Goal: Task Accomplishment & Management: Use online tool/utility

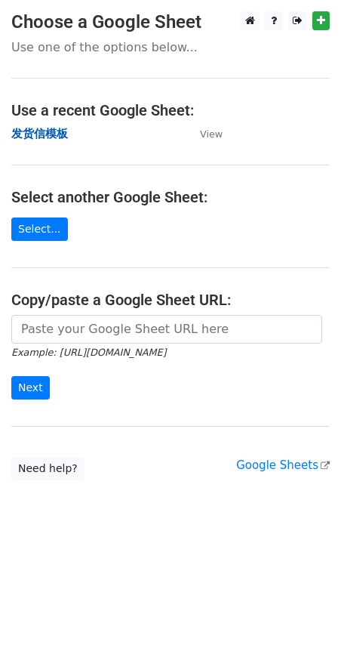
click at [48, 139] on strong "发货信模板" at bounding box center [39, 134] width 57 height 14
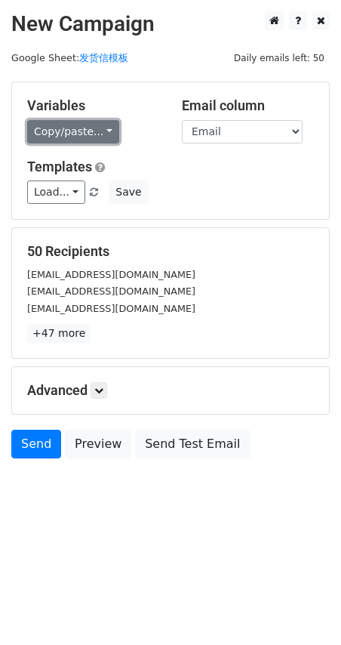
click at [69, 135] on link "Copy/paste..." at bounding box center [73, 131] width 92 height 23
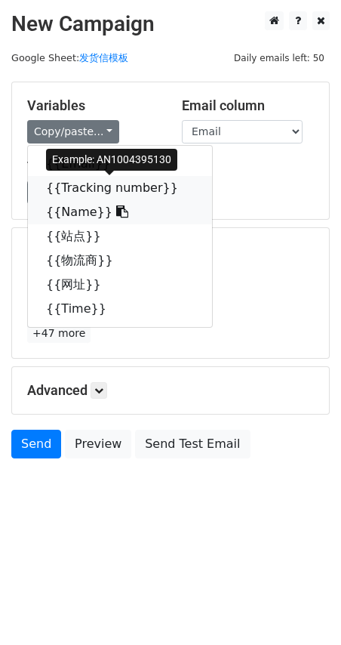
click at [76, 196] on link "{{Tracking number}}" at bounding box center [120, 188] width 184 height 24
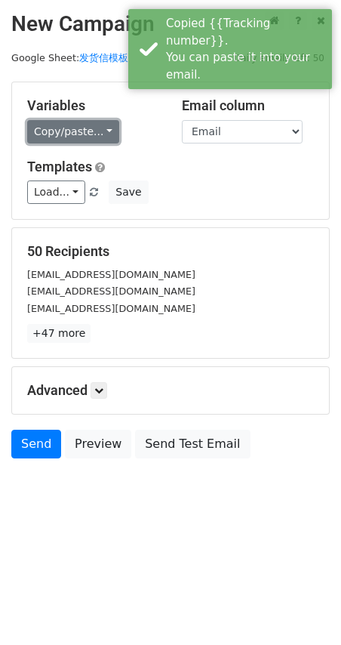
drag, startPoint x: 57, startPoint y: 129, endPoint x: 54, endPoint y: 137, distance: 8.6
click at [56, 129] on link "Copy/paste..." at bounding box center [73, 131] width 92 height 23
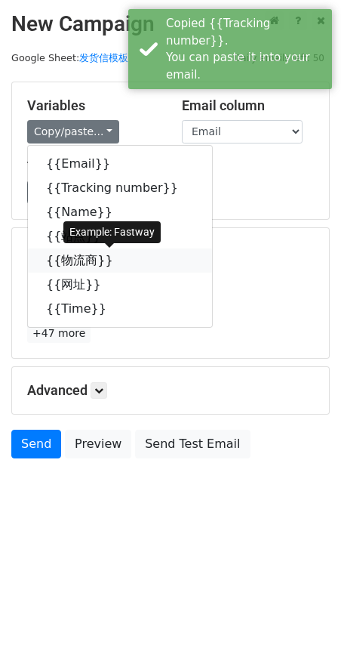
drag, startPoint x: 69, startPoint y: 261, endPoint x: 2, endPoint y: 285, distance: 71.2
click at [68, 260] on link "{{物流商}}" at bounding box center [120, 260] width 184 height 24
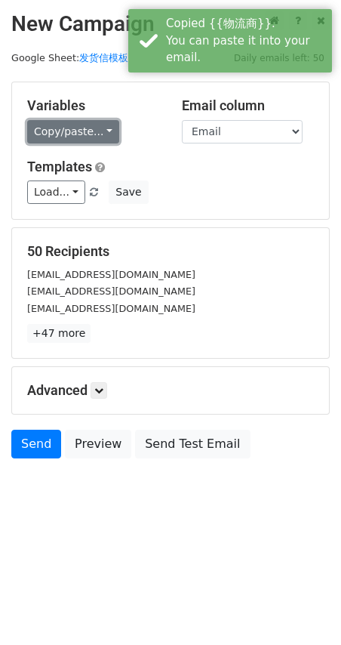
click at [66, 137] on link "Copy/paste..." at bounding box center [73, 131] width 92 height 23
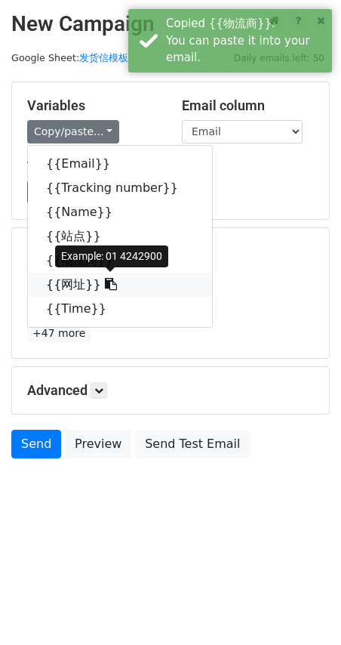
click at [73, 287] on link "{{网址}}" at bounding box center [120, 285] width 184 height 24
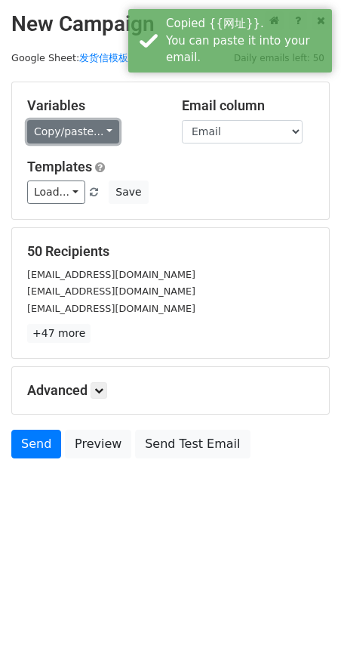
click at [61, 136] on link "Copy/paste..." at bounding box center [73, 131] width 92 height 23
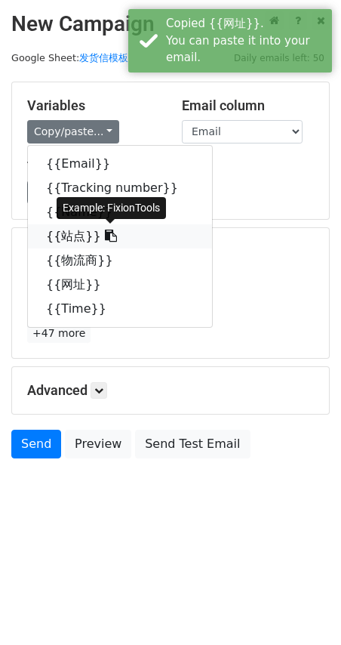
click at [68, 237] on link "{{站点}}" at bounding box center [120, 236] width 184 height 24
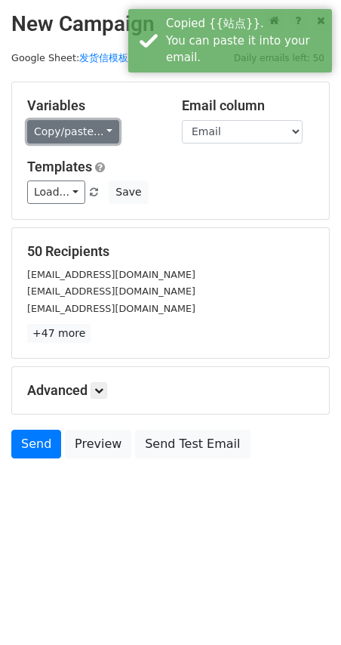
click at [62, 137] on link "Copy/paste..." at bounding box center [73, 131] width 92 height 23
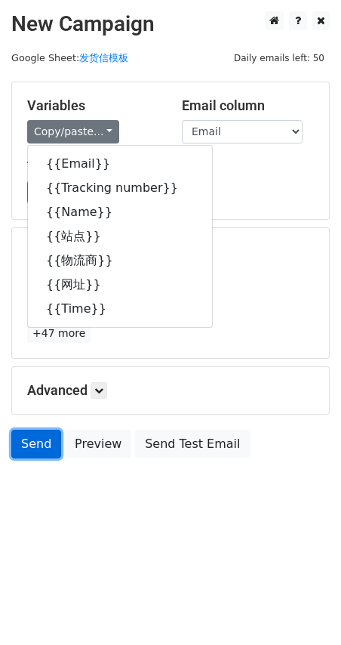
click at [32, 452] on link "Send" at bounding box center [36, 444] width 50 height 29
click at [27, 449] on link "Send" at bounding box center [36, 444] width 50 height 29
click at [261, 378] on div "Advanced Tracking Track Opens UTM Codes Track Clicks Filters Only include sprea…" at bounding box center [170, 390] width 317 height 47
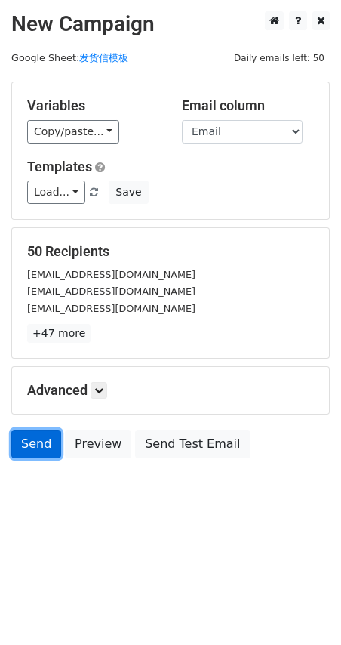
click at [37, 449] on link "Send" at bounding box center [36, 444] width 50 height 29
click at [26, 440] on link "Send" at bounding box center [36, 444] width 50 height 29
drag, startPoint x: 8, startPoint y: 0, endPoint x: 194, endPoint y: 381, distance: 424.6
click at [194, 381] on div "Advanced Tracking Track Opens UTM Codes Track Clicks Filters Only include sprea…" at bounding box center [170, 390] width 317 height 47
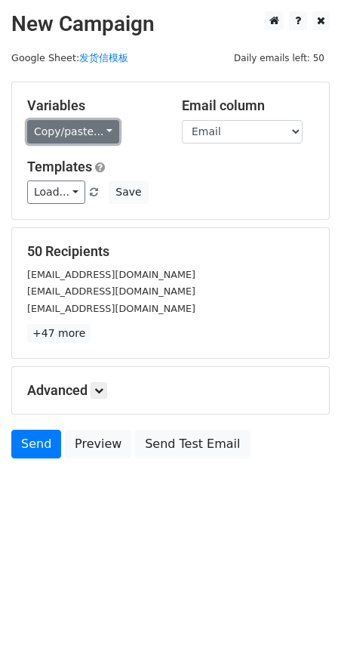
click at [70, 132] on link "Copy/paste..." at bounding box center [73, 131] width 92 height 23
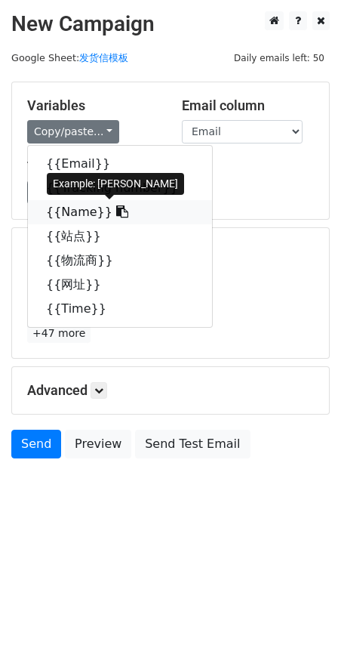
click at [84, 205] on link "{{Name}}" at bounding box center [120, 212] width 184 height 24
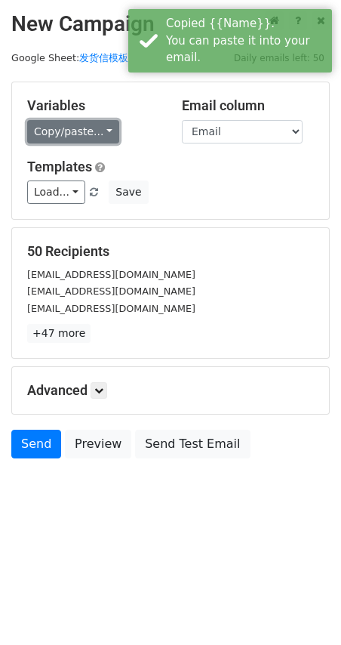
click at [75, 125] on link "Copy/paste..." at bounding box center [73, 131] width 92 height 23
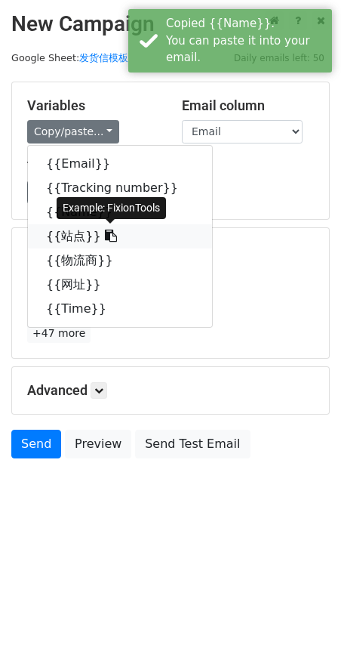
click at [78, 241] on link "{{站点}}" at bounding box center [120, 236] width 184 height 24
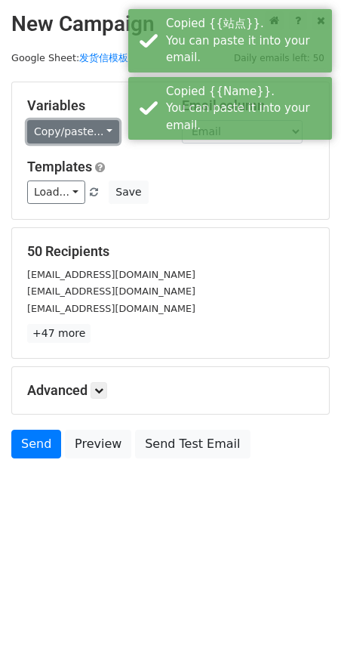
click at [82, 134] on link "Copy/paste..." at bounding box center [73, 131] width 92 height 23
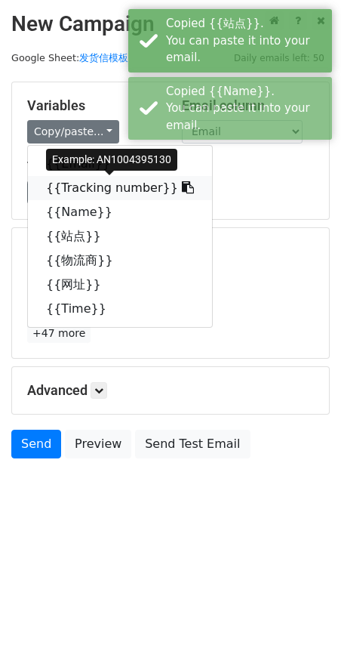
click at [79, 184] on link "{{Tracking number}}" at bounding box center [120, 188] width 184 height 24
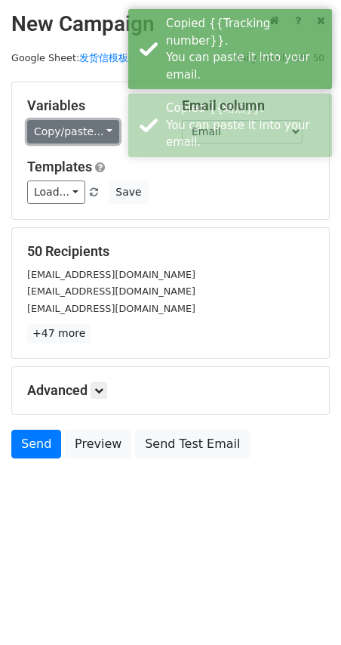
click at [68, 134] on link "Copy/paste..." at bounding box center [73, 131] width 92 height 23
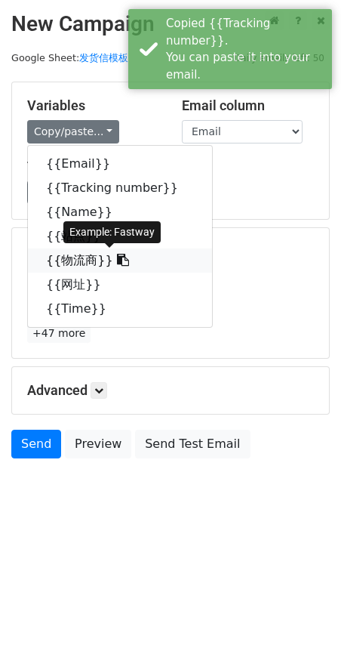
drag, startPoint x: 83, startPoint y: 254, endPoint x: 2, endPoint y: 275, distance: 83.5
click at [82, 254] on link "{{物流商}}" at bounding box center [120, 260] width 184 height 24
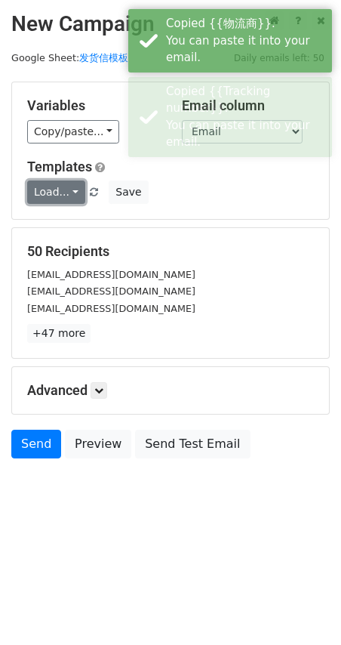
click at [62, 187] on link "Load..." at bounding box center [56, 192] width 58 height 23
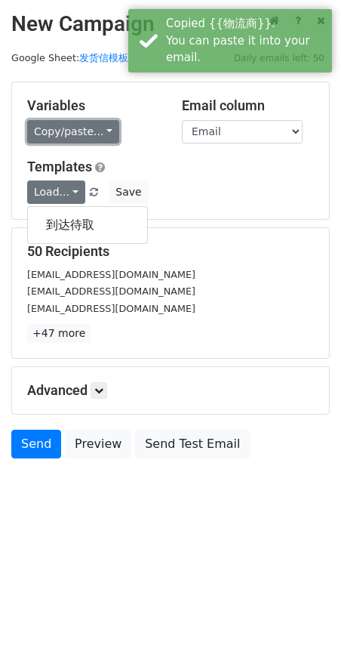
click at [64, 131] on link "Copy/paste..." at bounding box center [73, 131] width 92 height 23
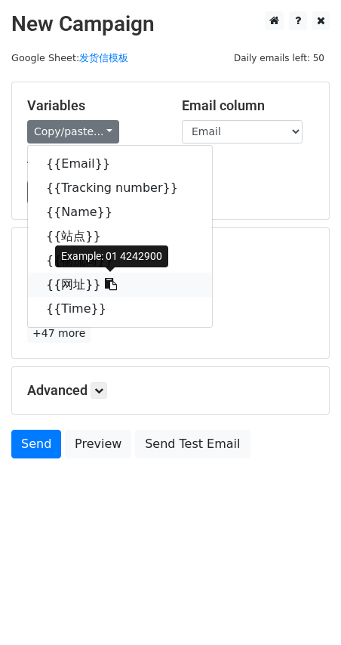
click at [63, 290] on link "{{网址}}" at bounding box center [120, 285] width 184 height 24
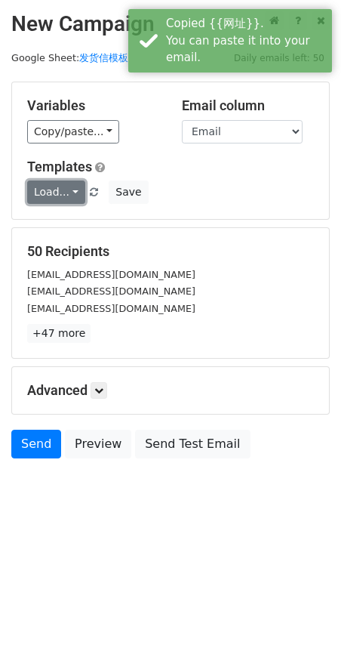
click at [61, 195] on link "Load..." at bounding box center [56, 192] width 58 height 23
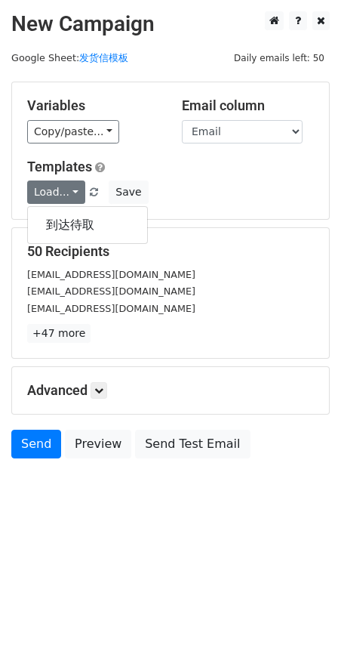
click at [177, 171] on h5 "Templates" at bounding box center [170, 167] width 287 height 17
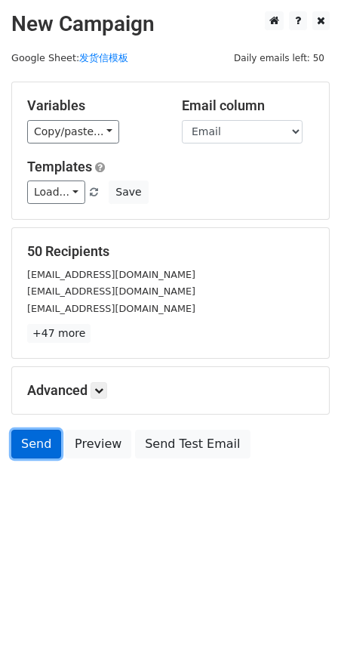
click at [36, 450] on link "Send" at bounding box center [36, 444] width 50 height 29
click at [47, 451] on link "Send" at bounding box center [36, 444] width 50 height 29
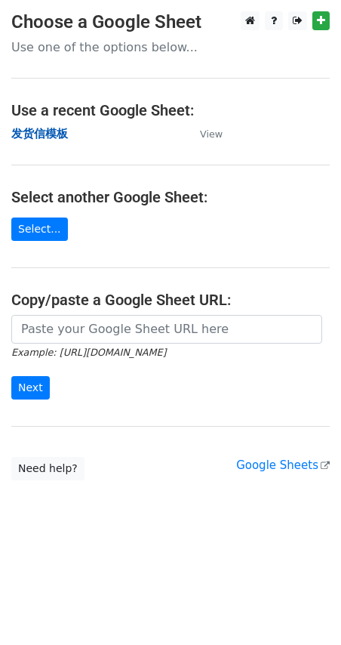
click at [29, 134] on strong "发货信模板" at bounding box center [39, 134] width 57 height 14
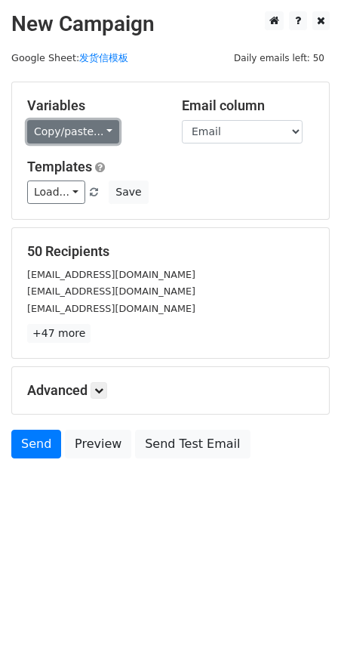
click at [67, 135] on link "Copy/paste..." at bounding box center [73, 131] width 92 height 23
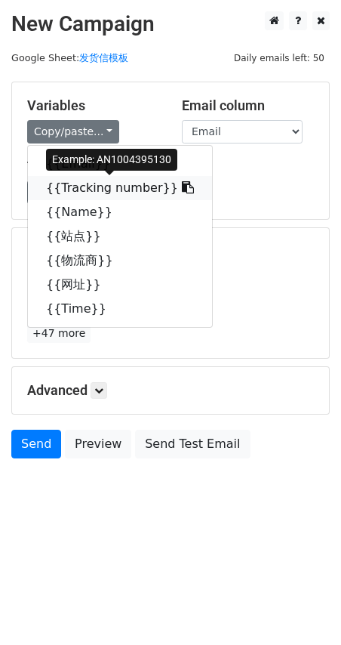
click at [73, 186] on link "{{Tracking number}}" at bounding box center [120, 188] width 184 height 24
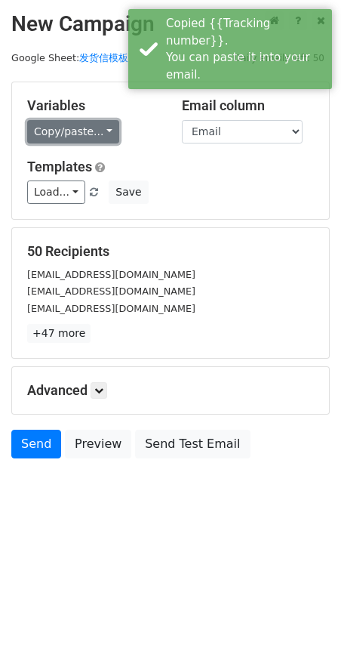
click at [54, 140] on link "Copy/paste..." at bounding box center [73, 131] width 92 height 23
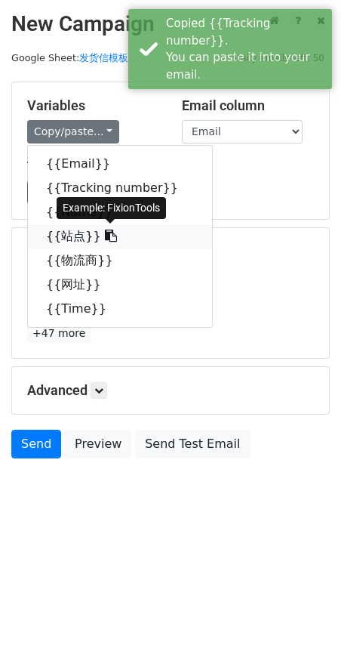
click at [49, 234] on link "{{站点}}" at bounding box center [120, 236] width 184 height 24
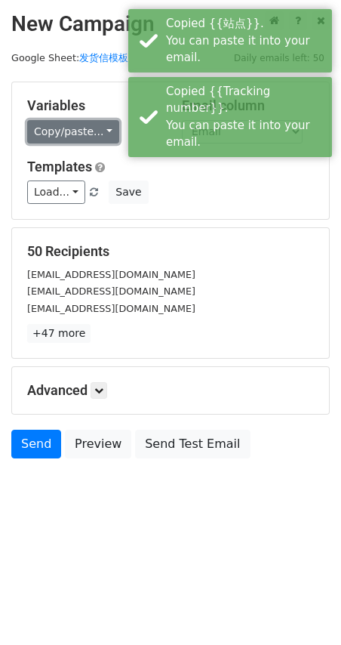
click at [41, 138] on link "Copy/paste..." at bounding box center [73, 131] width 92 height 23
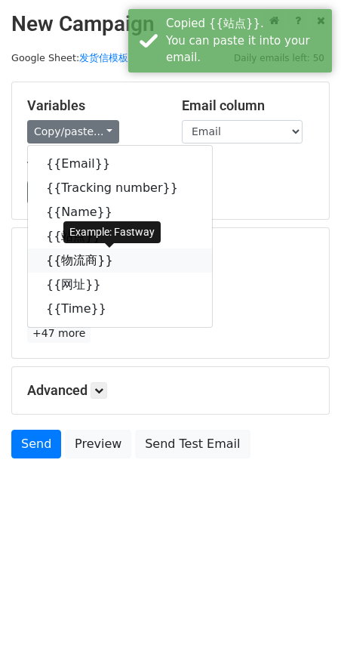
drag, startPoint x: 72, startPoint y: 262, endPoint x: 2, endPoint y: 307, distance: 83.6
click at [69, 261] on link "{{物流商}}" at bounding box center [120, 260] width 184 height 24
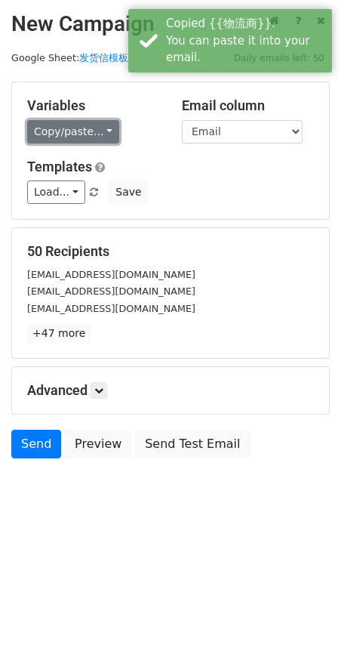
click at [103, 134] on link "Copy/paste..." at bounding box center [73, 131] width 92 height 23
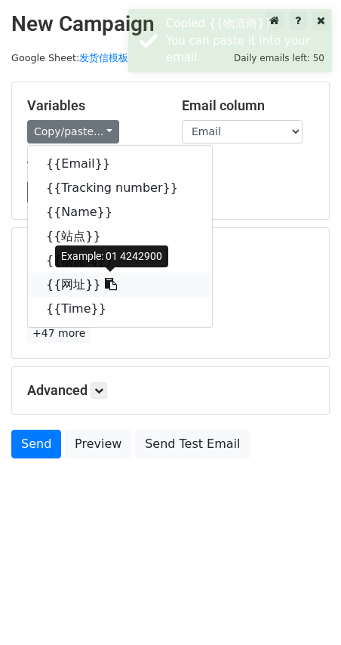
click at [63, 290] on link "{{网址}}" at bounding box center [120, 285] width 184 height 24
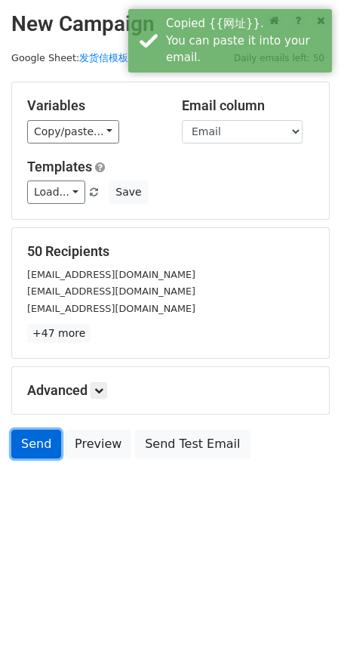
click at [30, 453] on link "Send" at bounding box center [36, 444] width 50 height 29
